Goal: Connect with others: Connect with others

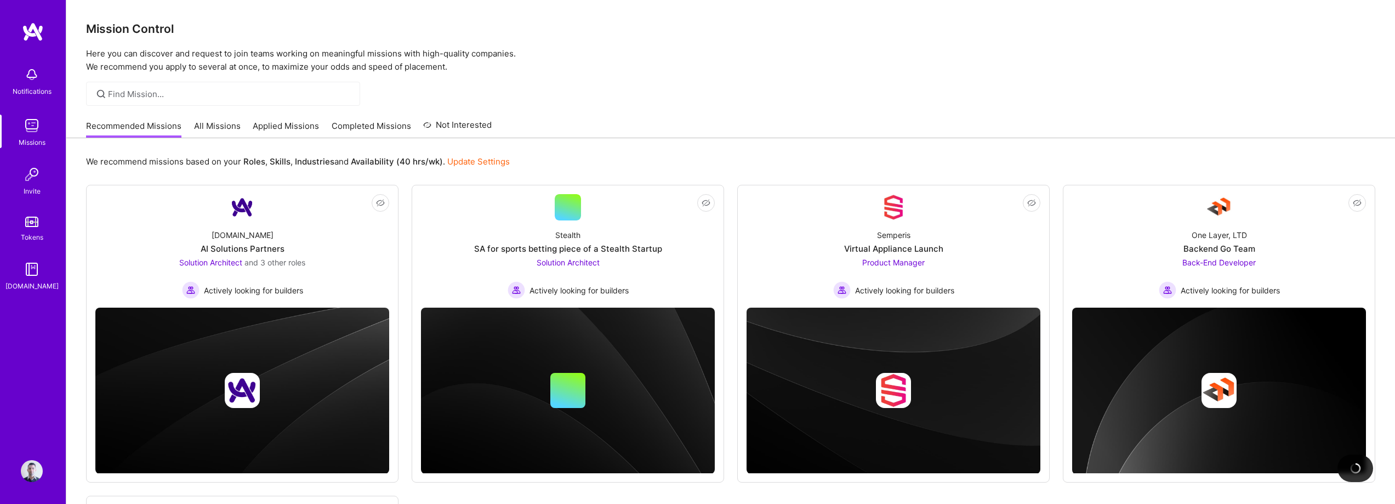
click at [30, 78] on img at bounding box center [32, 75] width 22 height 22
click at [42, 77] on div "Notifications Missions Invite Tokens [DOMAIN_NAME]" at bounding box center [33, 176] width 66 height 230
click at [26, 71] on img at bounding box center [32, 75] width 22 height 22
click at [26, 71] on div "Notifications Missions Invite Tokens [DOMAIN_NAME]" at bounding box center [33, 176] width 66 height 230
click at [29, 178] on img at bounding box center [32, 174] width 22 height 22
